Goal: Transaction & Acquisition: Purchase product/service

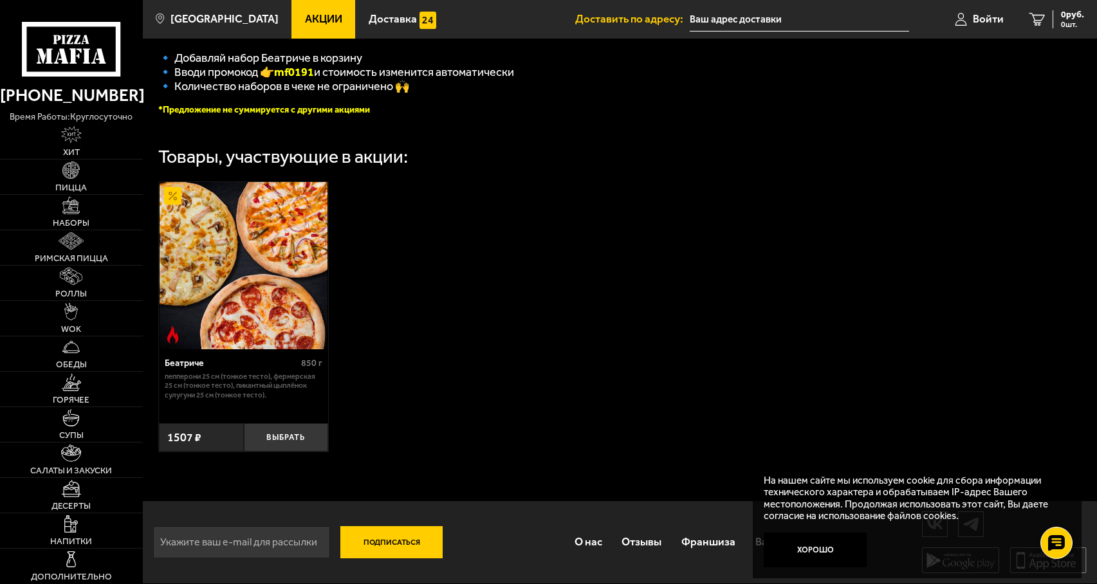
scroll to position [346, 0]
click at [90, 148] on link "Хит" at bounding box center [71, 141] width 143 height 35
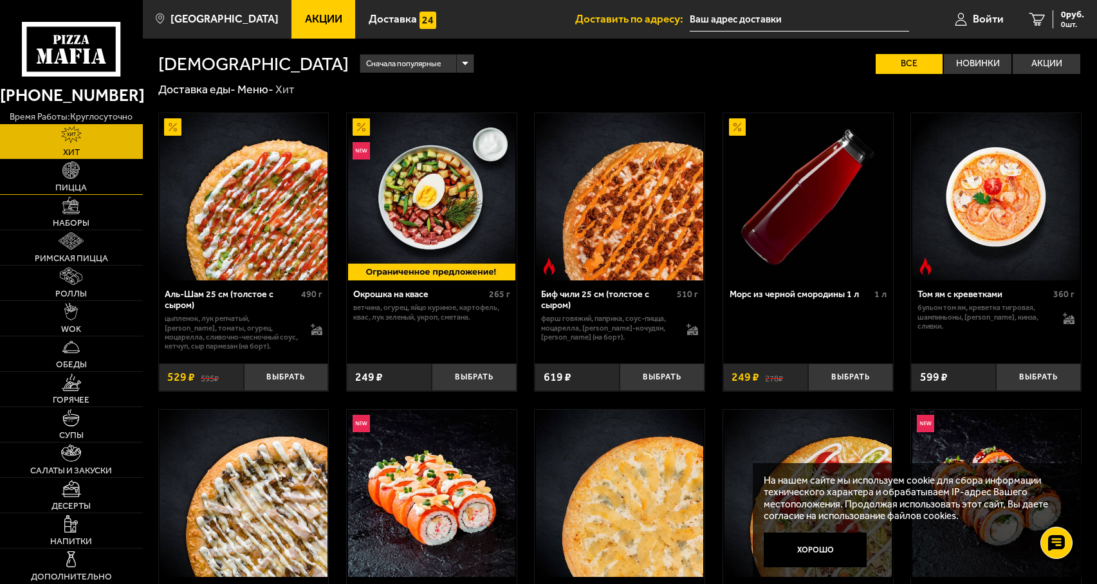
click at [88, 175] on link "Пицца" at bounding box center [71, 177] width 143 height 35
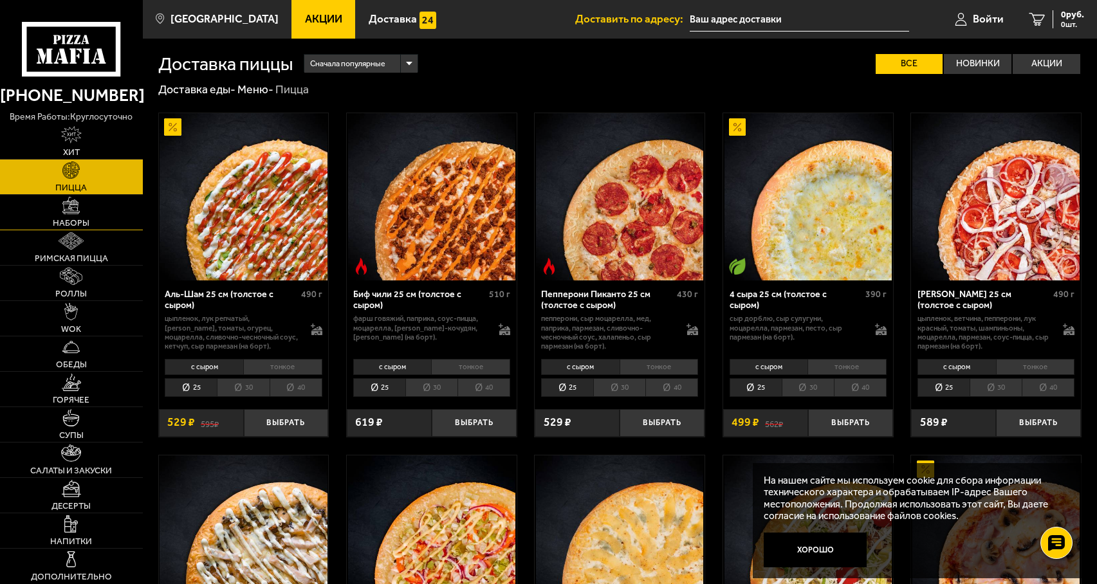
click at [89, 197] on link "Наборы" at bounding box center [71, 212] width 143 height 35
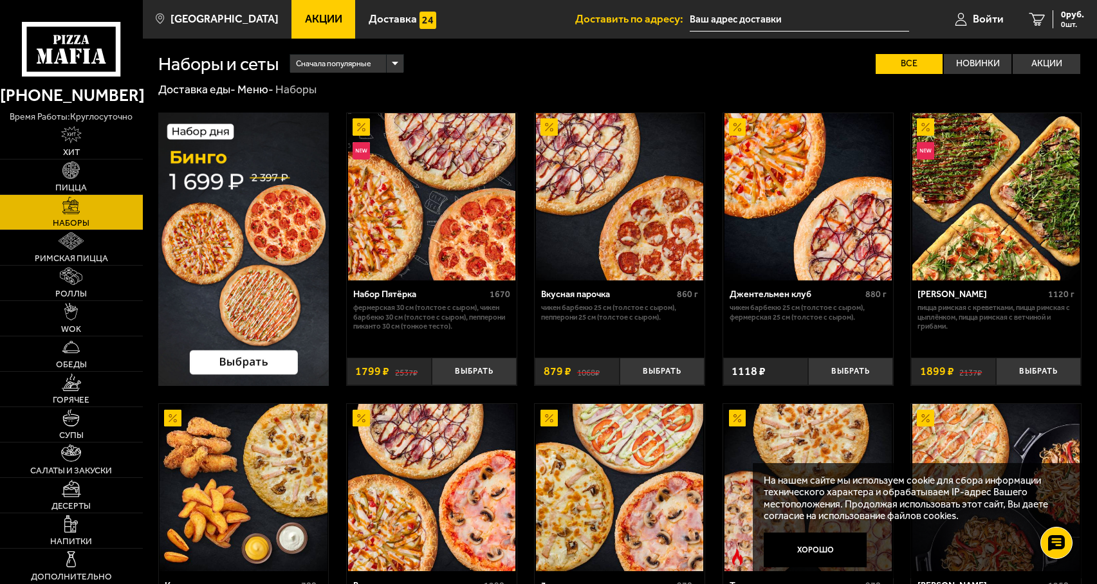
click at [948, 201] on img at bounding box center [995, 196] width 167 height 167
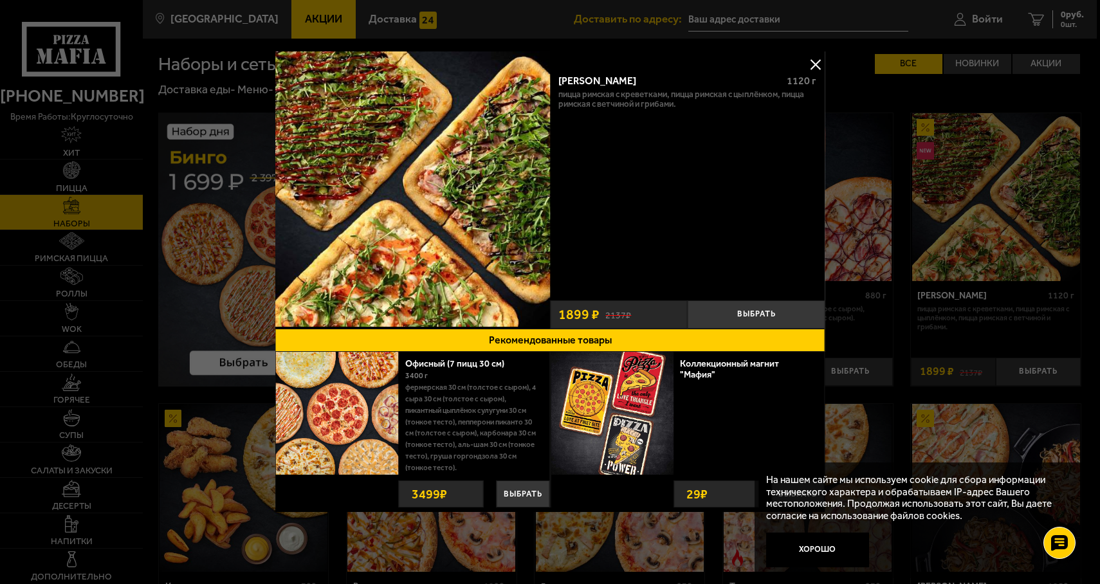
click at [425, 242] on img at bounding box center [412, 188] width 275 height 275
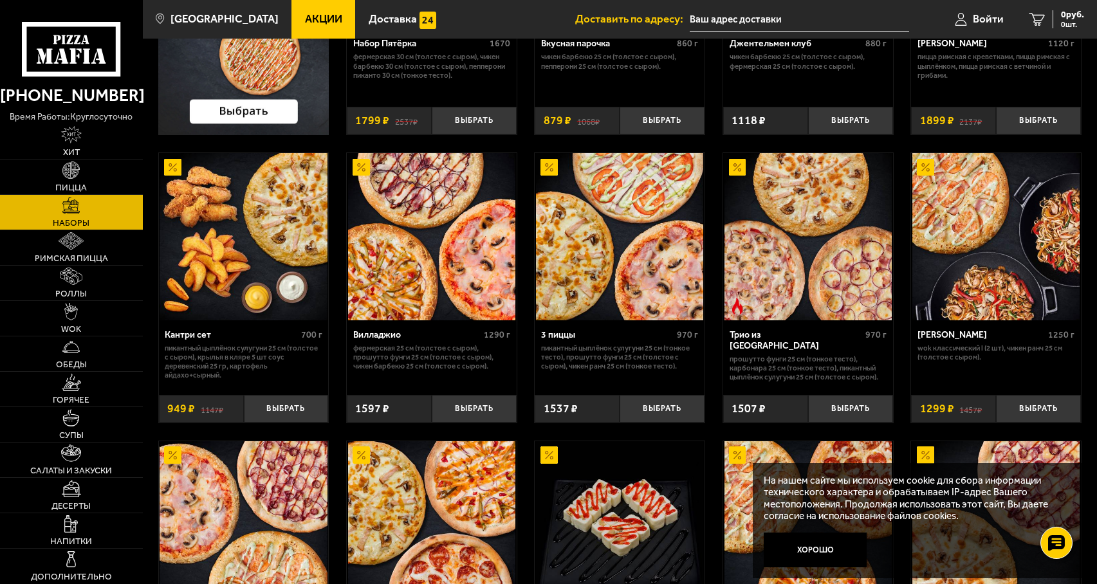
scroll to position [253, 0]
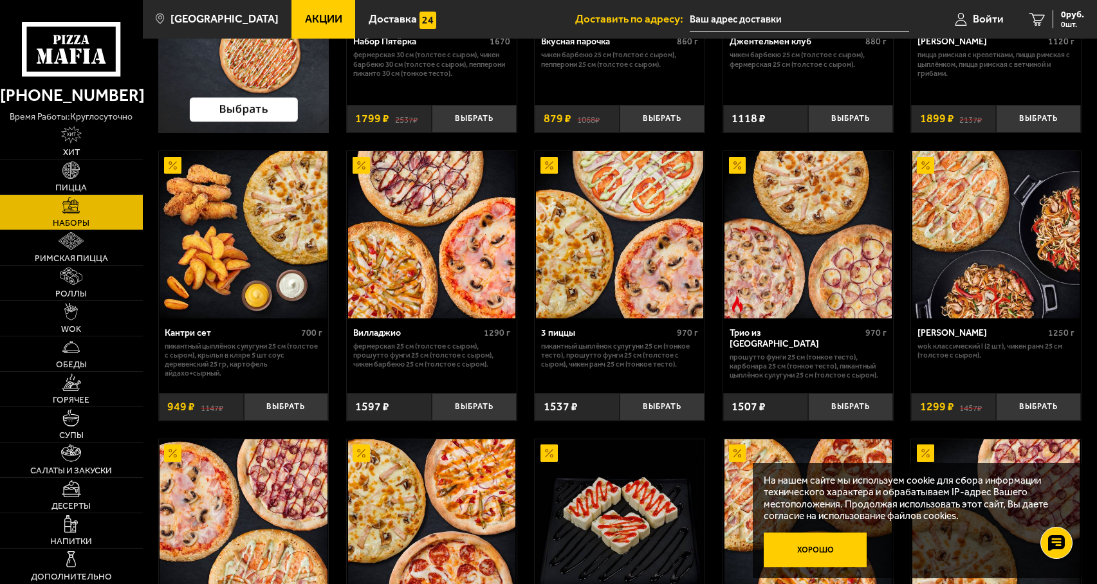
click at [788, 562] on button "Хорошо" at bounding box center [815, 550] width 103 height 34
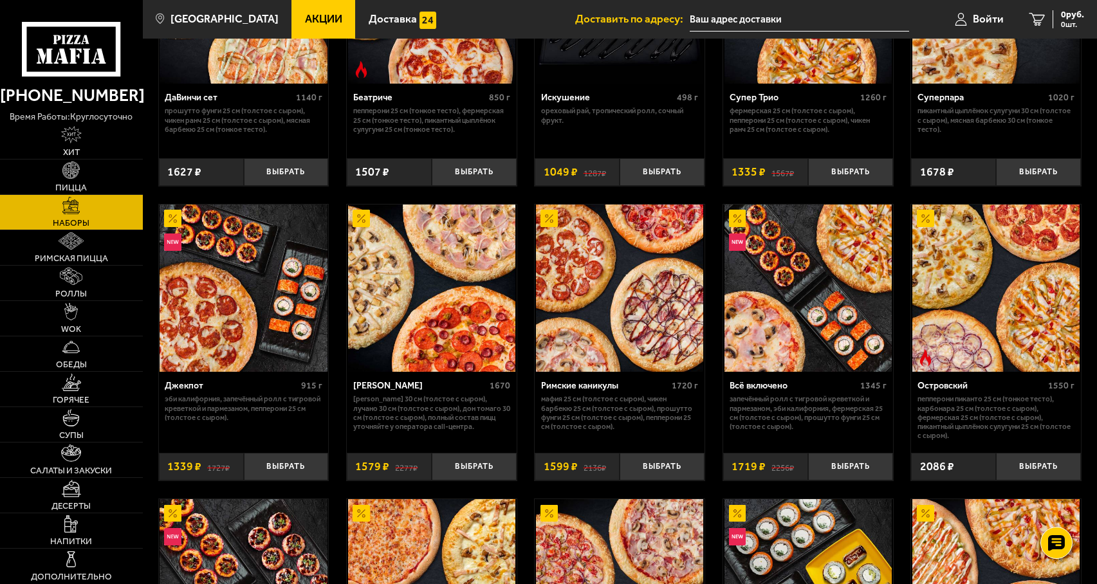
scroll to position [781, 0]
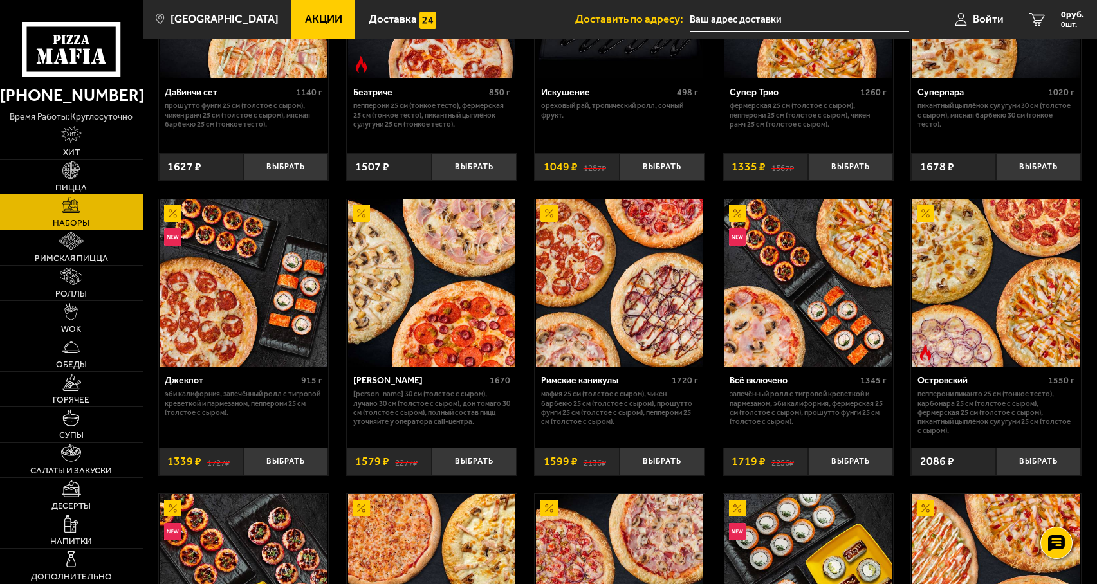
click at [77, 188] on span "Пицца" at bounding box center [71, 187] width 32 height 9
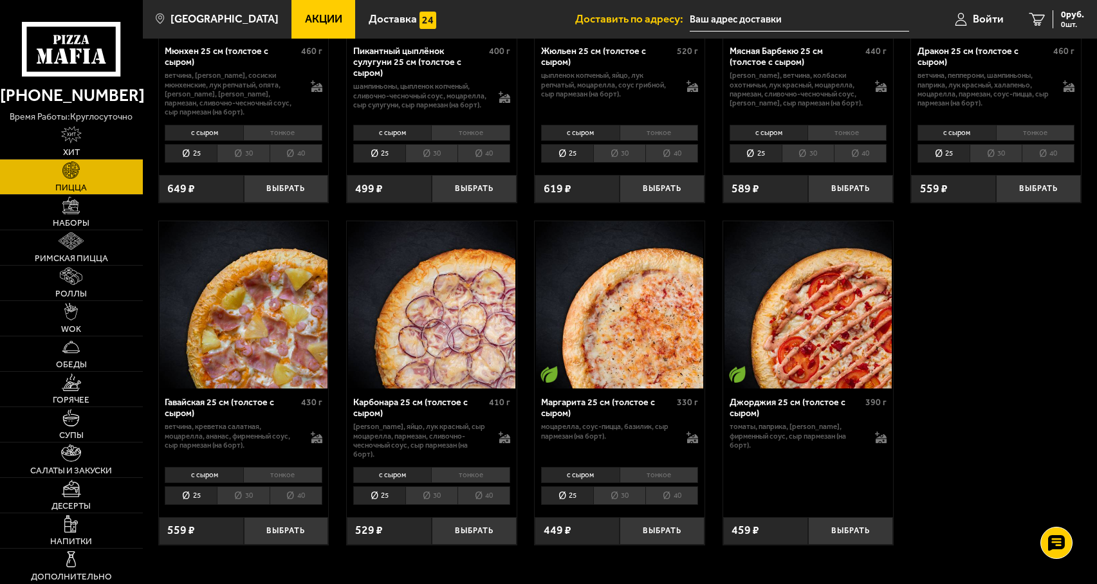
scroll to position [1644, 0]
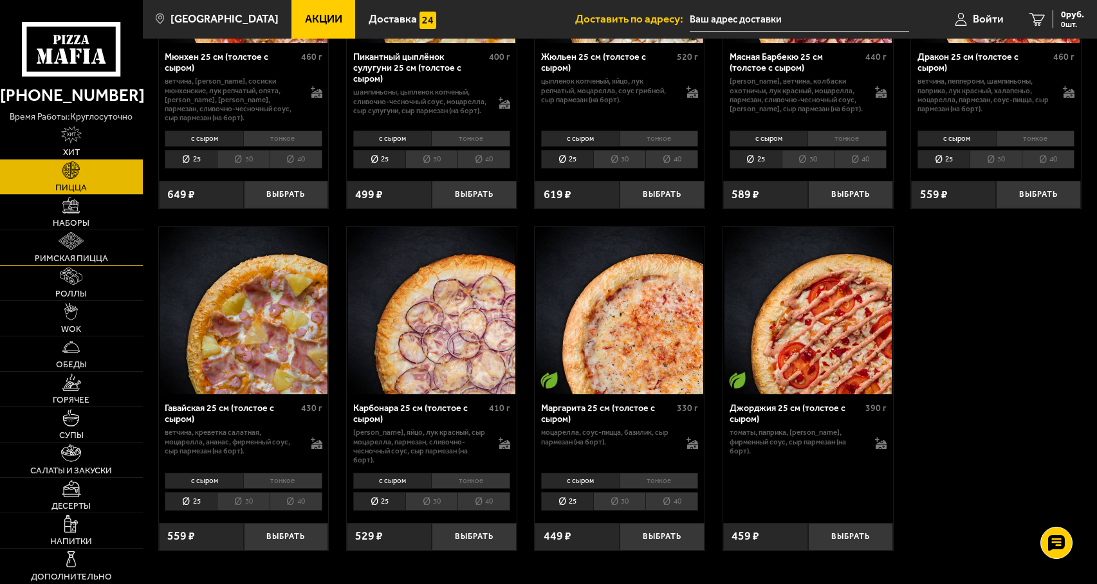
click at [71, 234] on img at bounding box center [71, 240] width 25 height 17
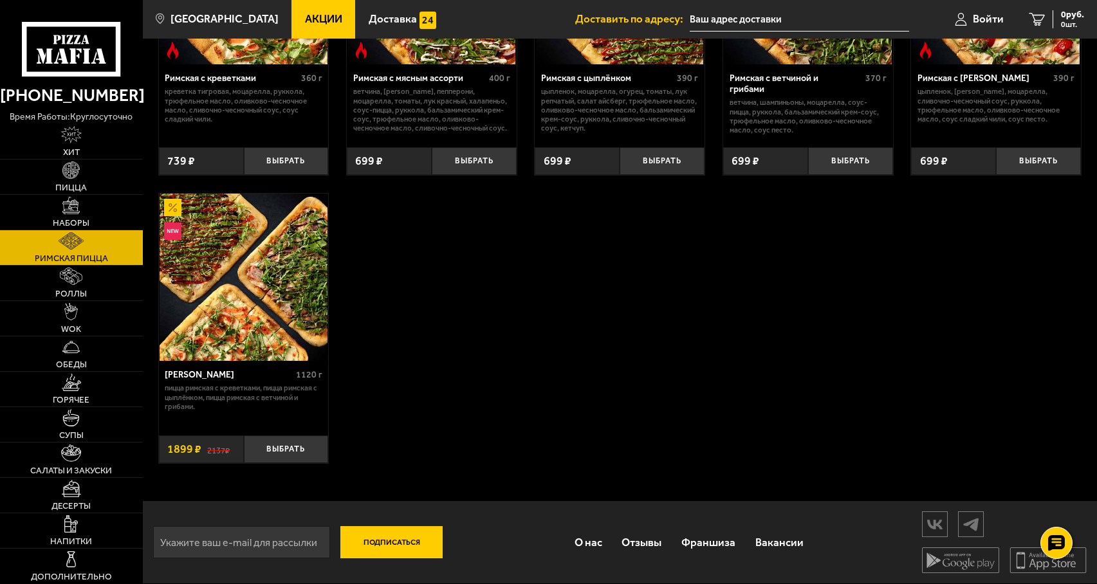
scroll to position [217, 0]
click at [219, 236] on img at bounding box center [243, 277] width 167 height 167
click at [53, 229] on link "Наборы" at bounding box center [71, 212] width 143 height 35
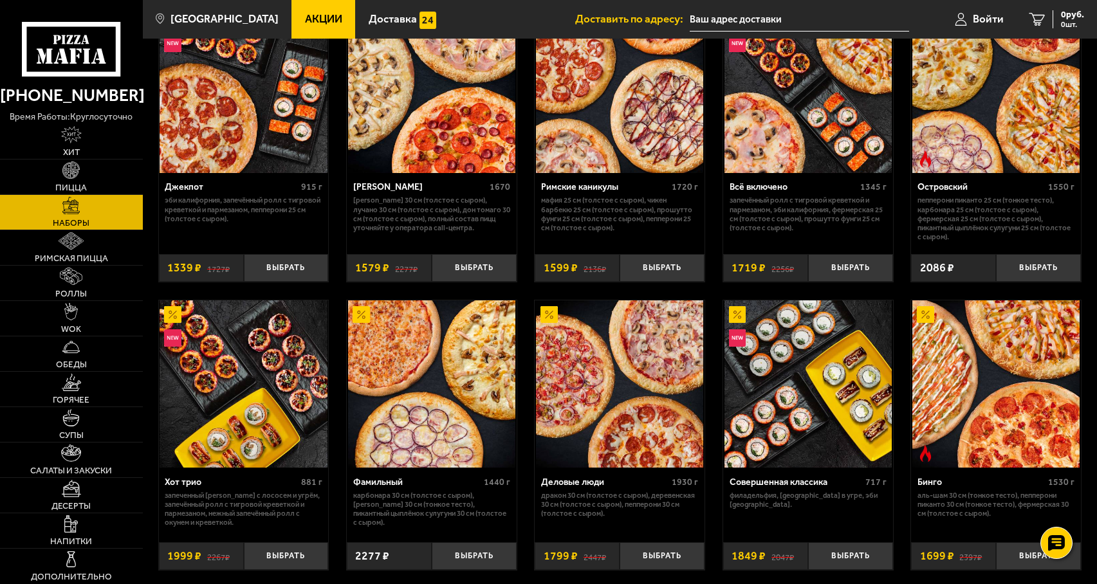
scroll to position [975, 0]
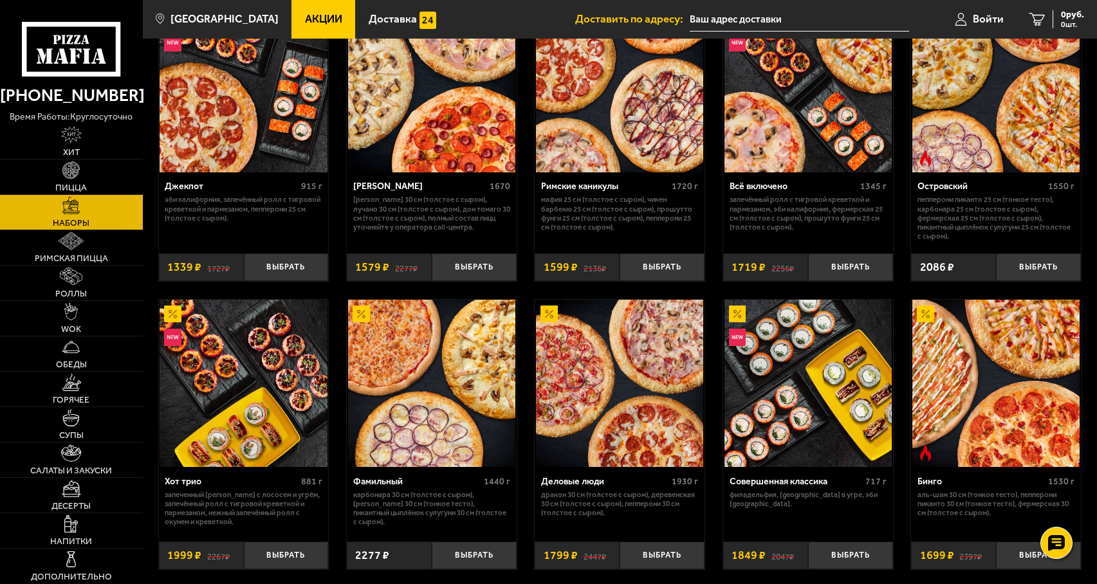
click at [652, 444] on img at bounding box center [619, 383] width 167 height 167
click at [81, 252] on link "Римская пицца" at bounding box center [71, 247] width 143 height 35
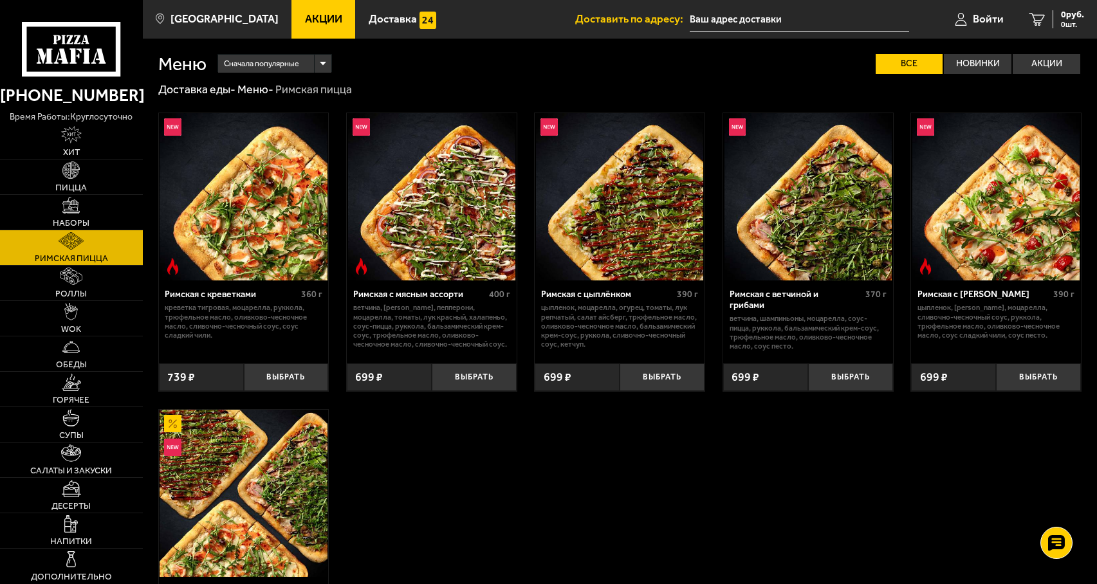
click at [282, 530] on img at bounding box center [243, 493] width 167 height 167
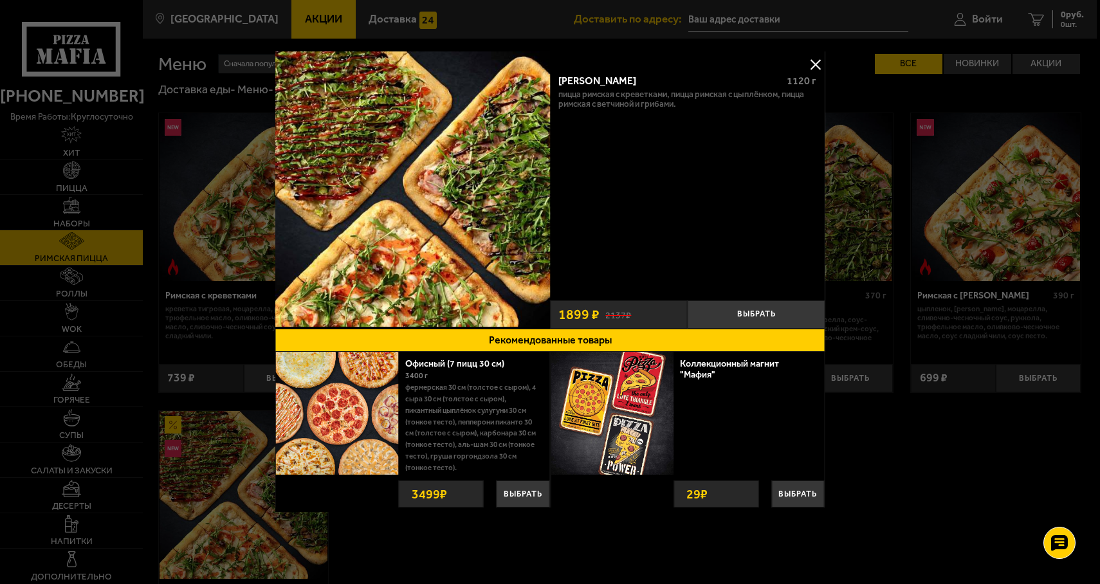
click at [815, 57] on button at bounding box center [815, 64] width 19 height 19
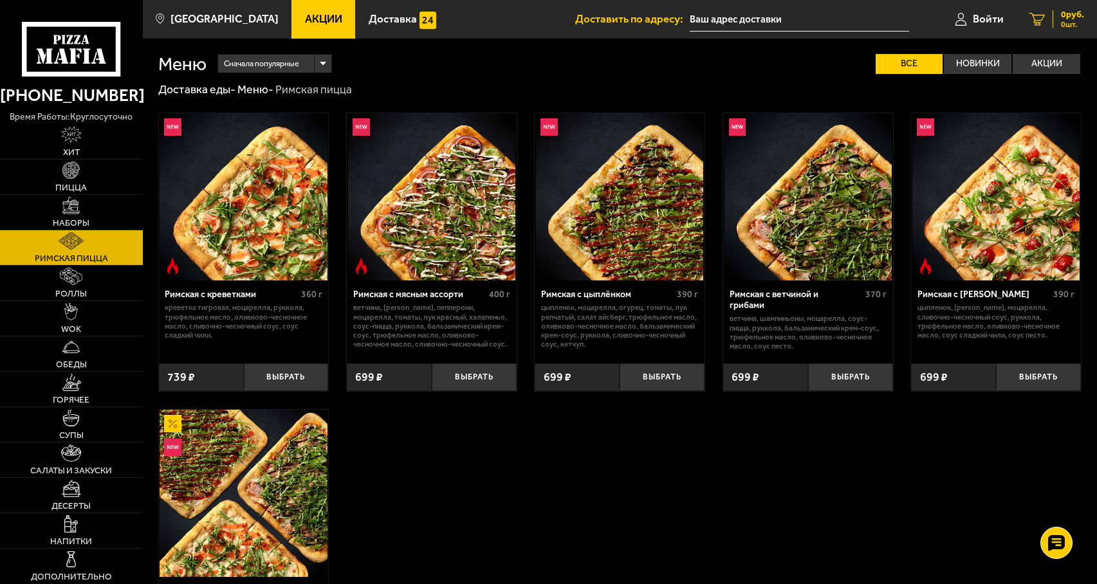
click at [1057, 5] on link "0 руб. 0 шт." at bounding box center [1056, 19] width 80 height 39
